Goal: Information Seeking & Learning: Understand process/instructions

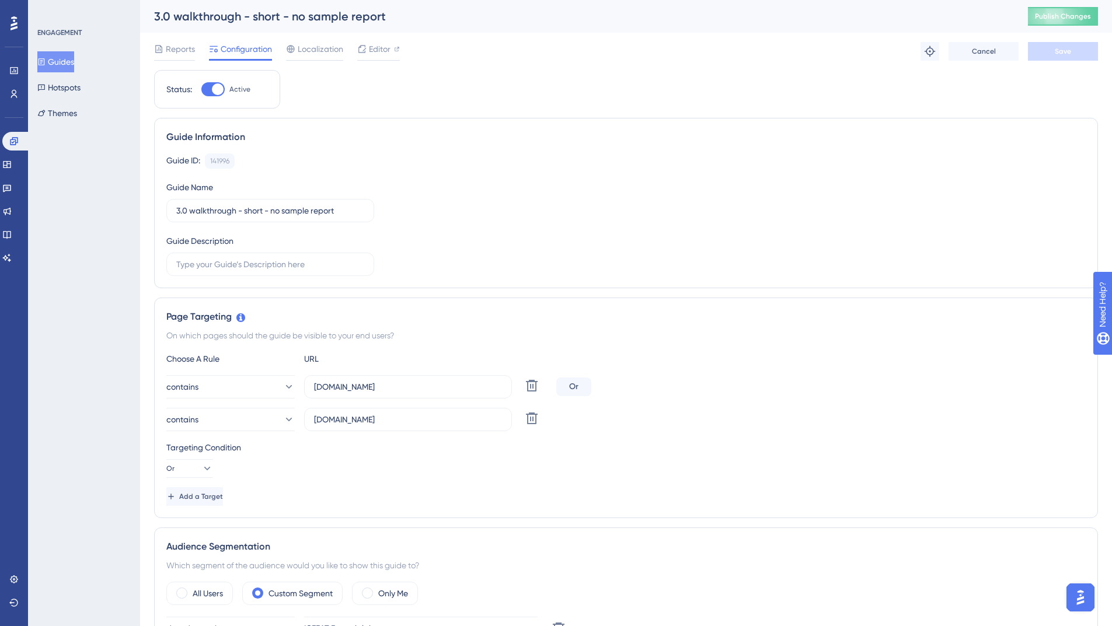
click at [1084, 603] on img "Open AI Assistant Launcher" at bounding box center [1079, 597] width 21 height 21
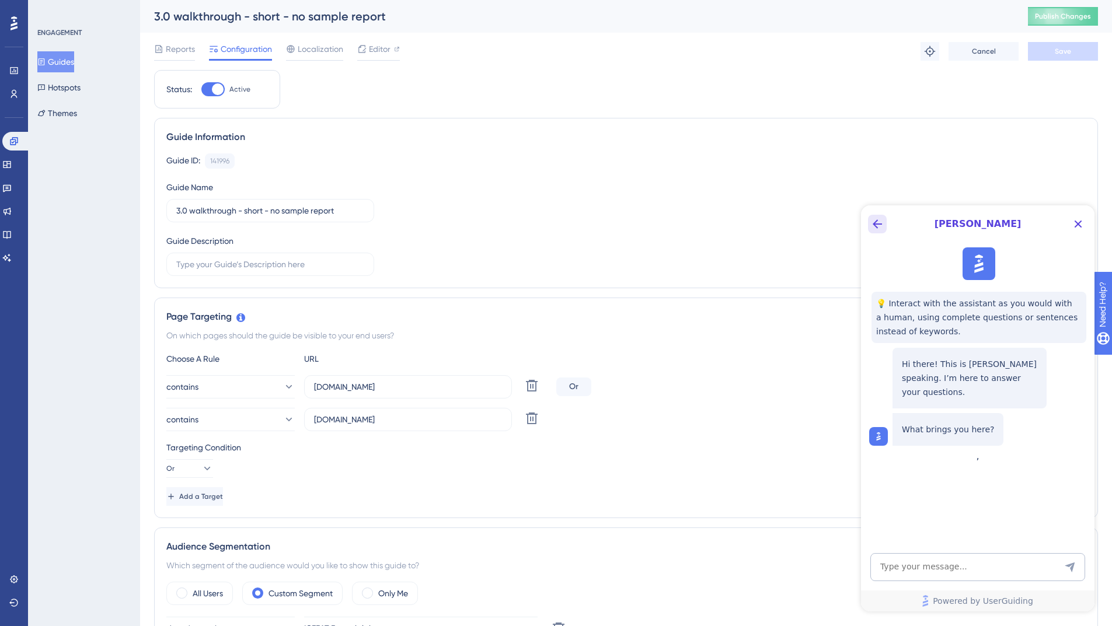
click at [875, 222] on icon "Back Button" at bounding box center [876, 223] width 9 height 9
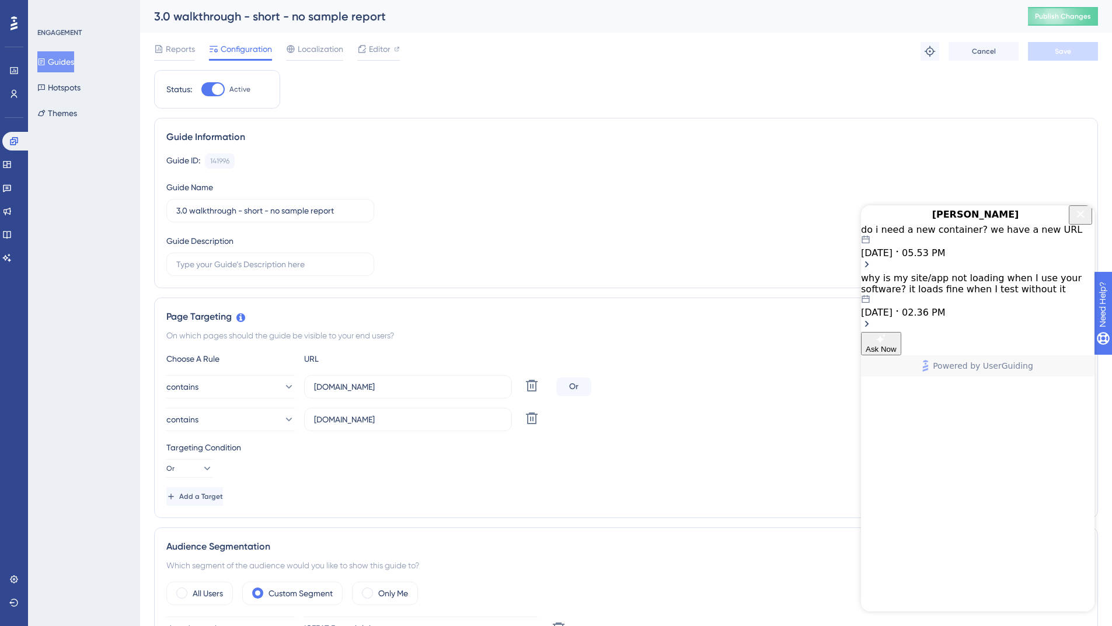
click at [995, 235] on div "do i need a new container? we have a new URL" at bounding box center [977, 229] width 233 height 11
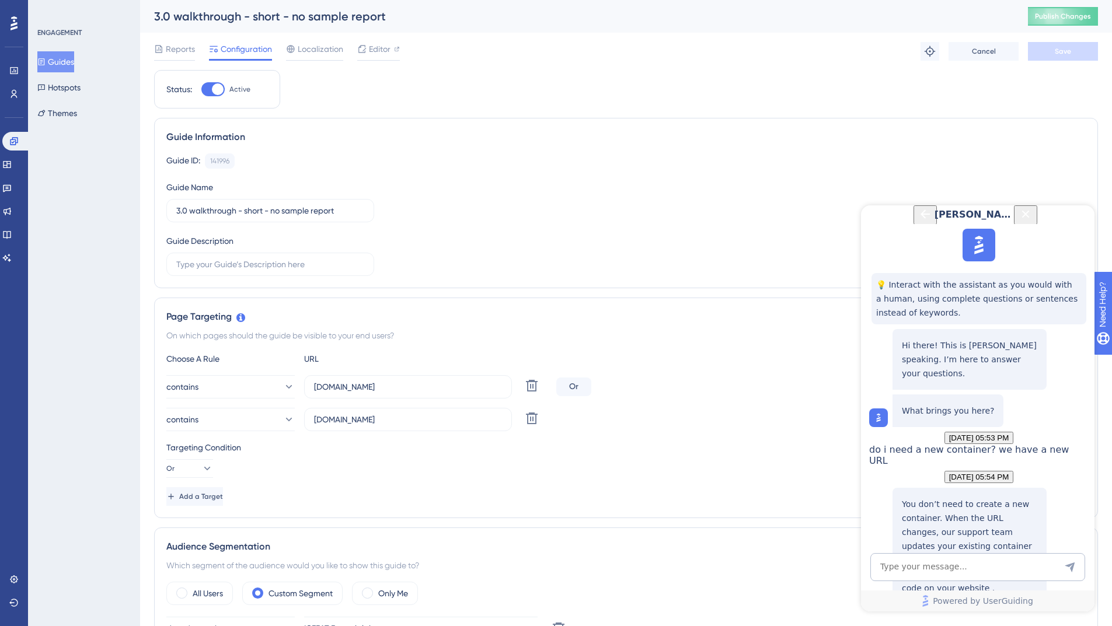
scroll to position [796, 0]
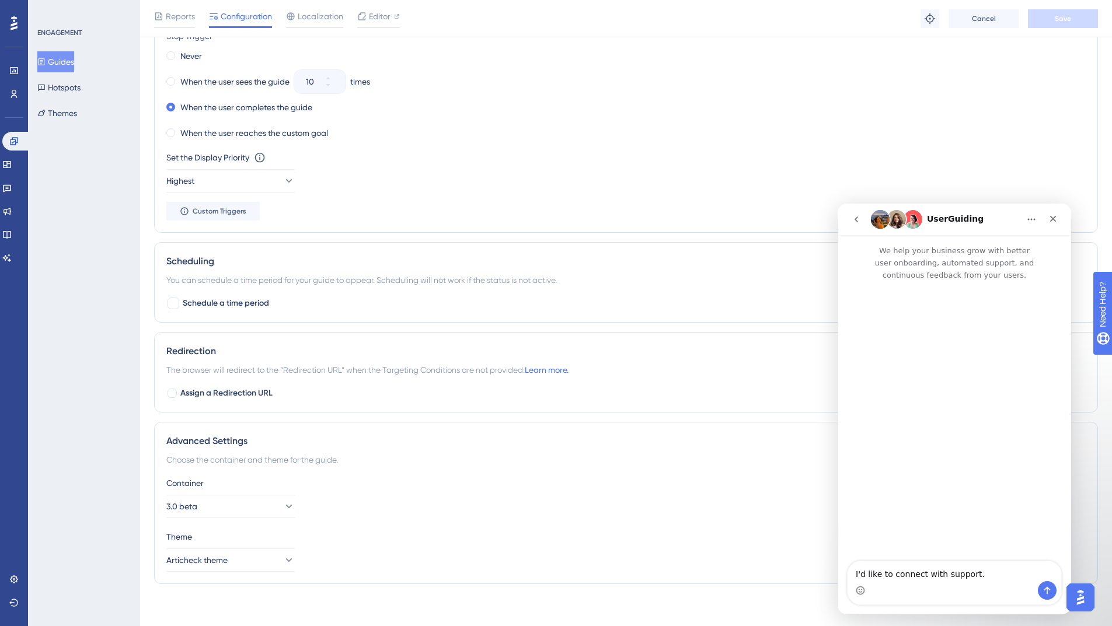
scroll to position [0, 0]
click at [851, 222] on icon "go back" at bounding box center [855, 219] width 9 height 9
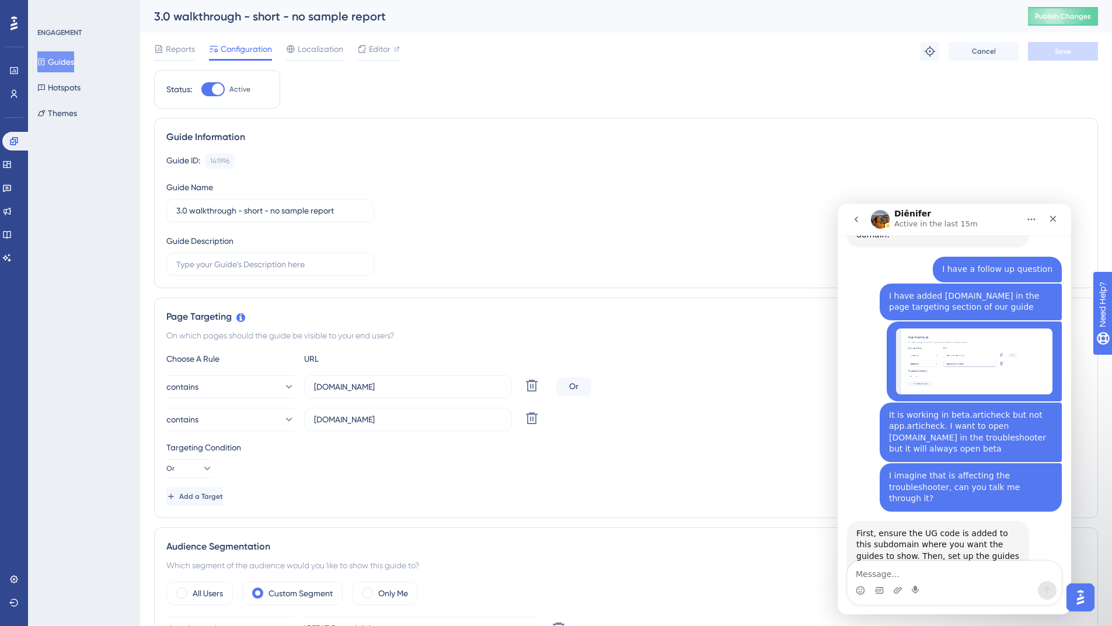
click at [895, 569] on textarea "Message…" at bounding box center [954, 571] width 214 height 20
drag, startPoint x: 919, startPoint y: 475, endPoint x: 880, endPoint y: 499, distance: 45.3
click at [880, 528] on div "First, ensure the UG code is added to this subdomain where you want the guides …" at bounding box center [937, 556] width 163 height 57
copy div "UG code is added to this subdomain where you want the guides to show."
click at [881, 571] on textarea "Message…" at bounding box center [954, 571] width 214 height 20
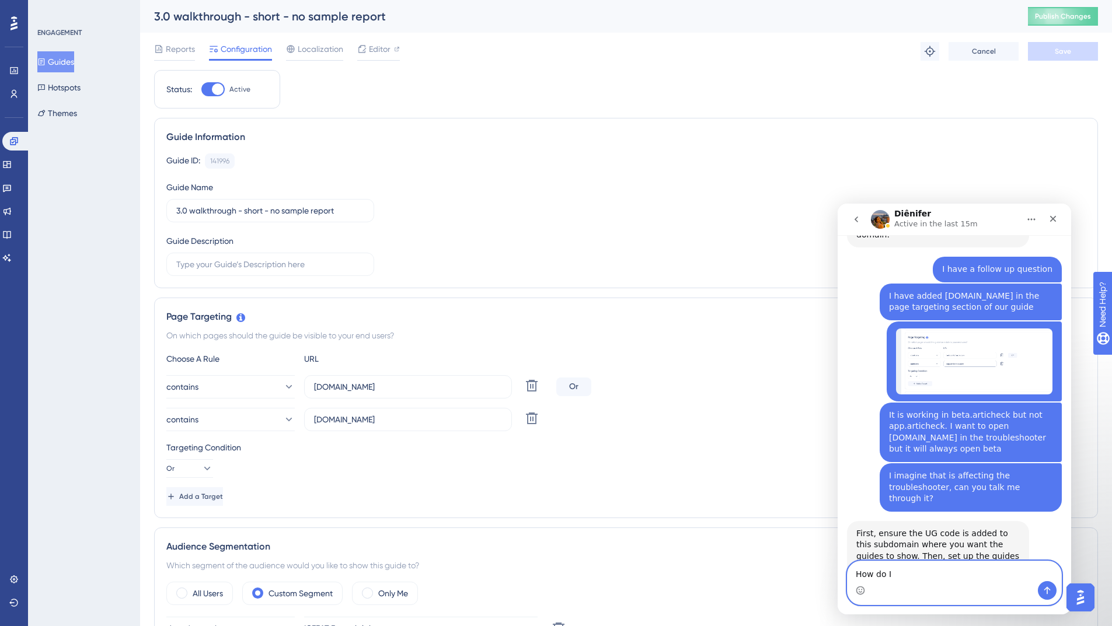
paste textarea "UG code is added to this subdomain where you want the guides to show."
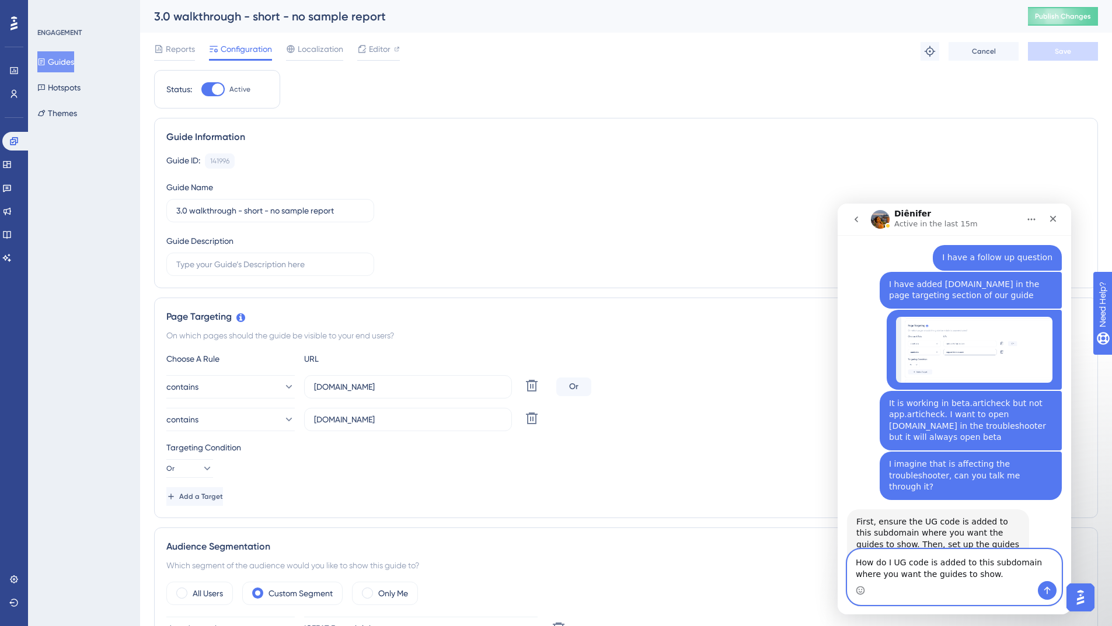
click at [893, 563] on textarea "How do I UG code is added to this subdomain where you want the guides to show." at bounding box center [954, 566] width 214 height 32
drag, startPoint x: 901, startPoint y: 576, endPoint x: 913, endPoint y: 584, distance: 14.2
click at [913, 584] on div "How do I ensure the UG code is added to this subdomain where you want the guide…" at bounding box center [954, 577] width 214 height 55
type textarea "How do I ensure the UG code is added to this subdomain ?"
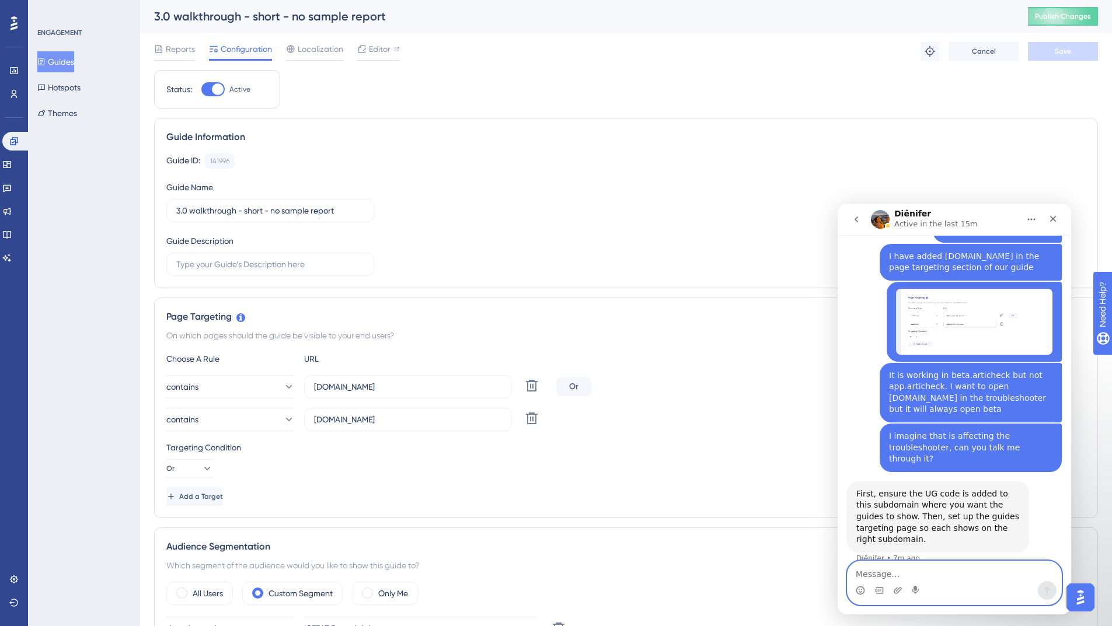
scroll to position [854, 0]
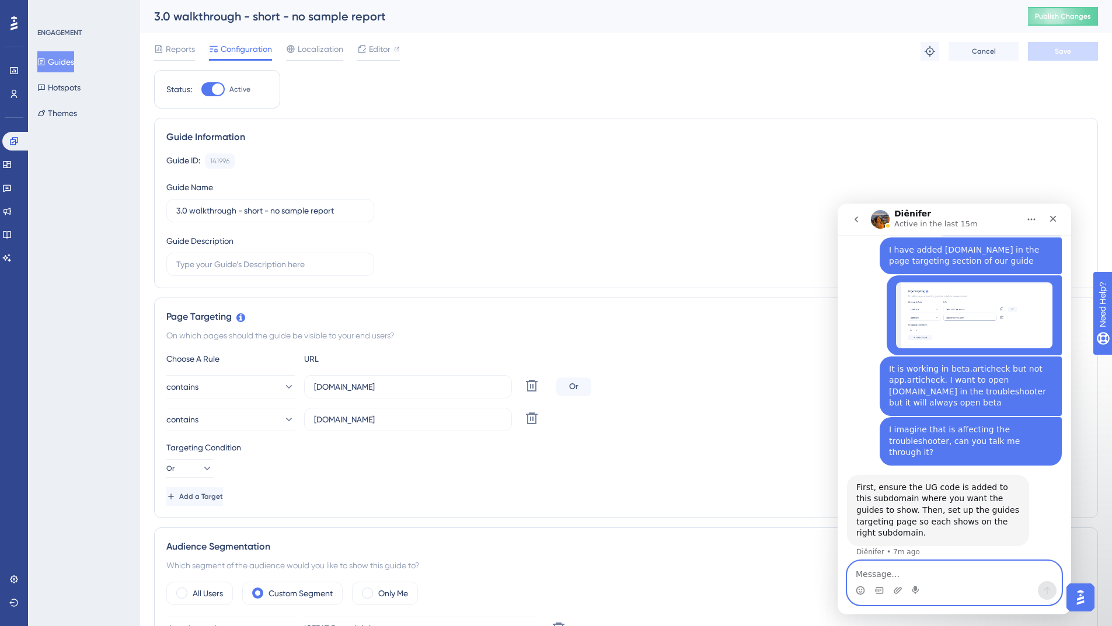
click at [908, 568] on textarea "Message…" at bounding box center [954, 571] width 214 height 20
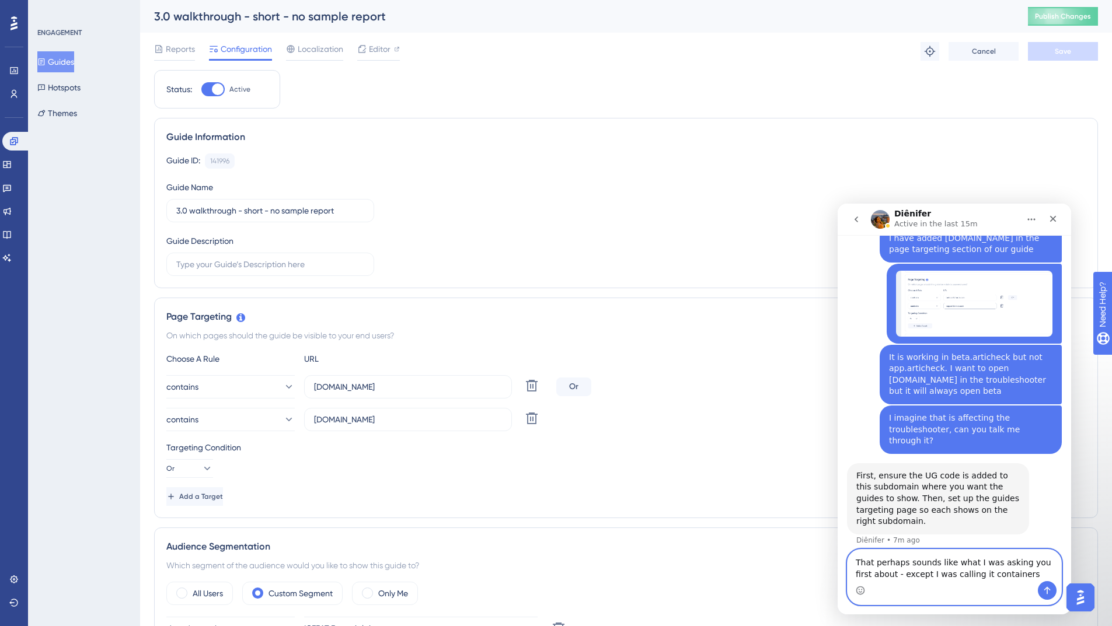
click at [934, 576] on textarea "That perhaps sounds like what I was asking you first about - except I was calli…" at bounding box center [954, 566] width 214 height 32
drag, startPoint x: 918, startPoint y: 576, endPoint x: 1053, endPoint y: 581, distance: 134.9
click at [1053, 581] on textarea "That perhaps sounds like what I was asking you first about - except I was calli…" at bounding box center [954, 566] width 214 height 32
type textarea "That perhaps sounds like what I was asking you first about - except I thought i…"
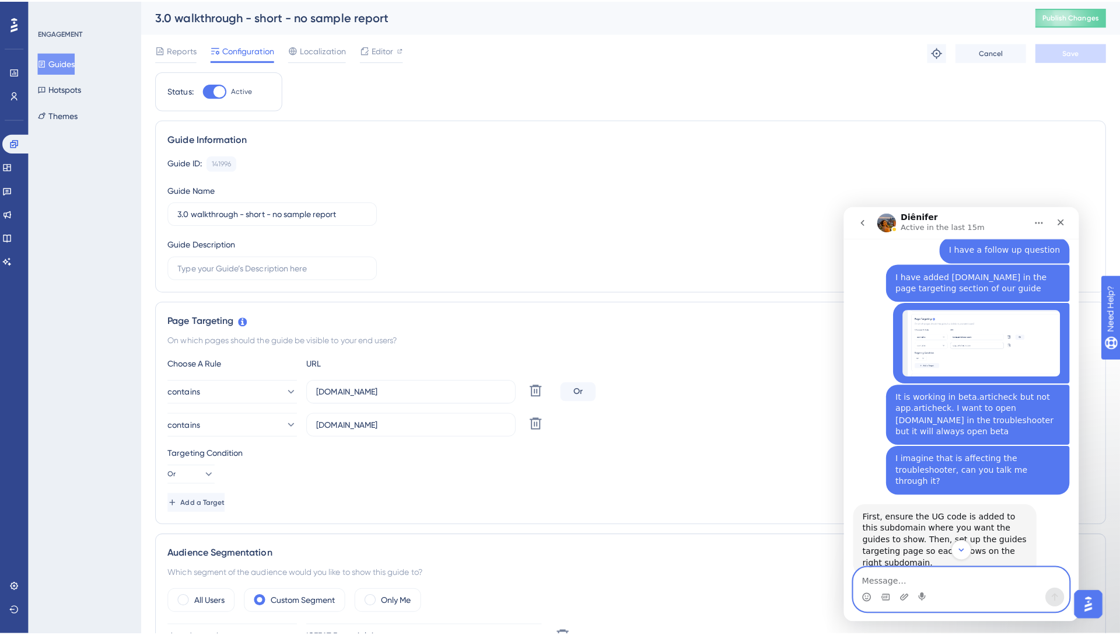
scroll to position [904, 0]
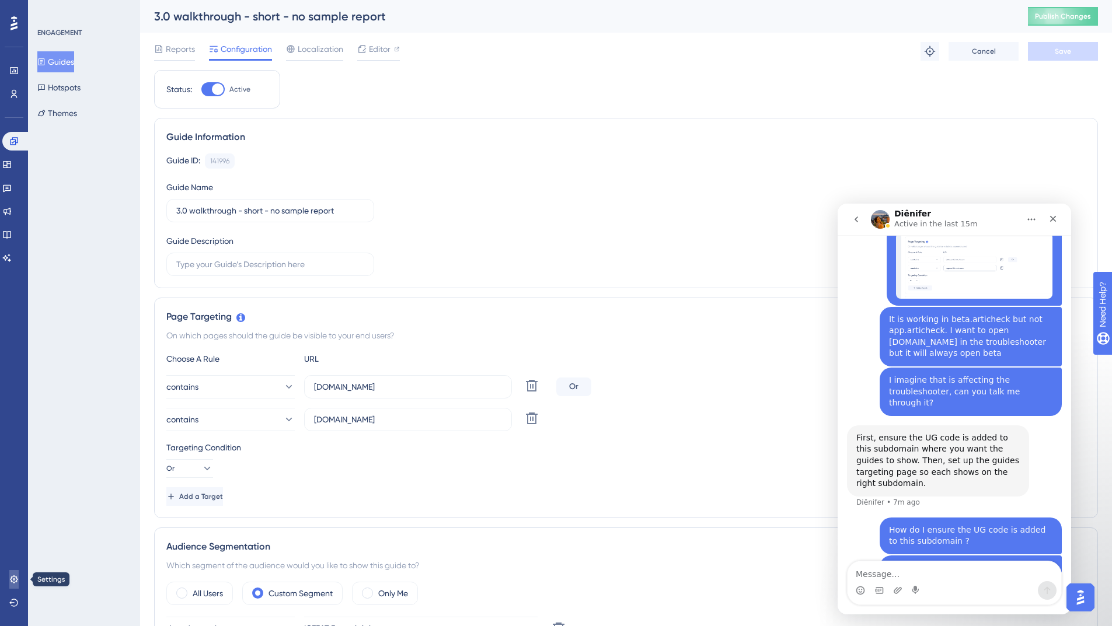
click at [9, 577] on icon at bounding box center [13, 579] width 9 height 9
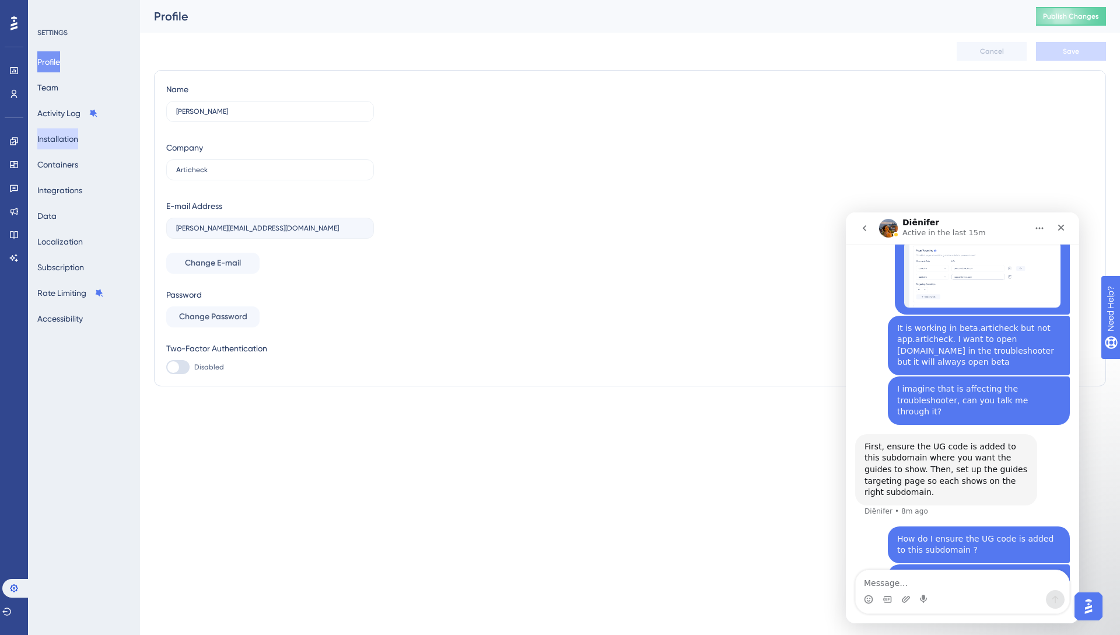
click at [78, 136] on button "Installation" at bounding box center [57, 138] width 41 height 21
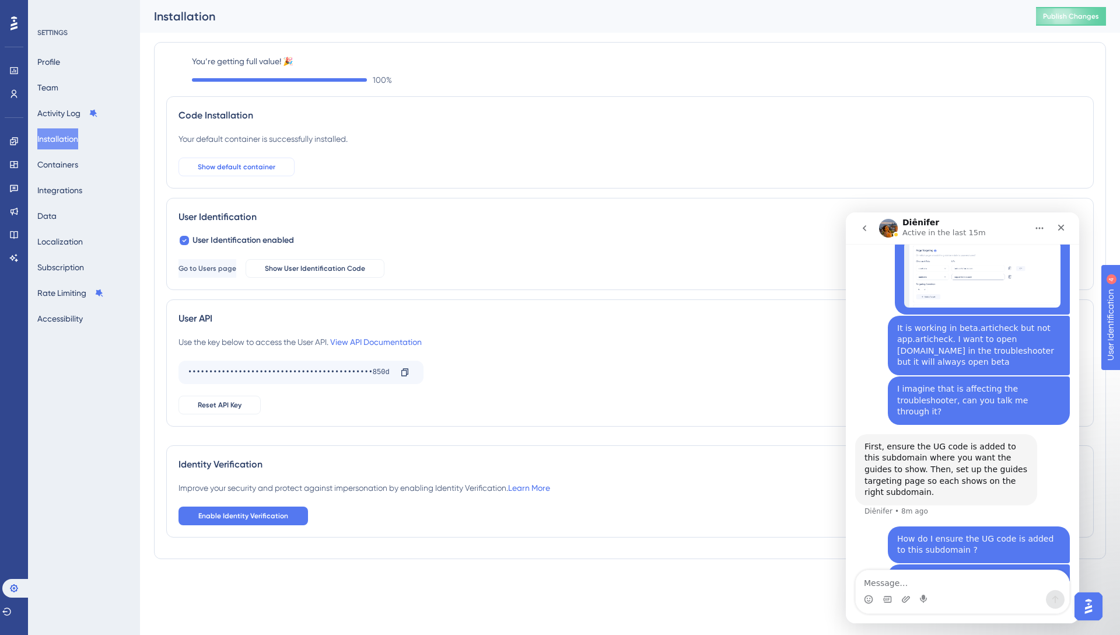
click at [267, 165] on span "Show default container" at bounding box center [237, 166] width 78 height 9
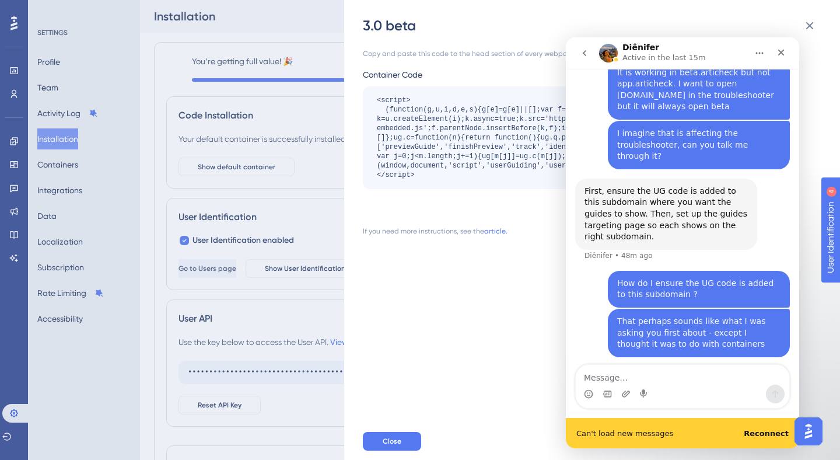
scroll to position [1015, 0]
